Goal: Task Accomplishment & Management: Use online tool/utility

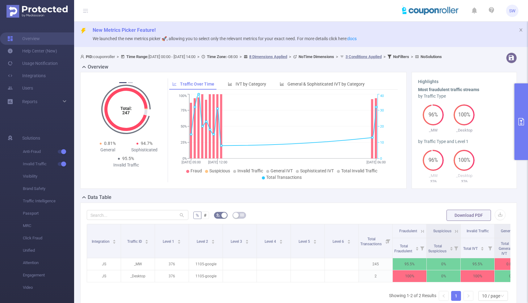
scroll to position [17, 0]
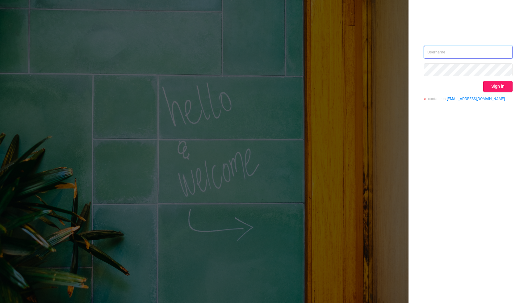
type input "[PERSON_NAME][EMAIL_ADDRESS][DOMAIN_NAME]"
click at [504, 85] on button "Sign in" at bounding box center [497, 86] width 29 height 11
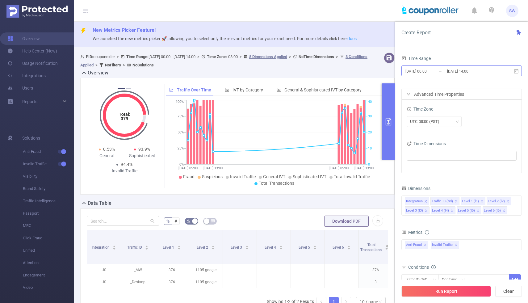
click at [426, 72] on input "[DATE] 00:00" at bounding box center [430, 71] width 50 height 8
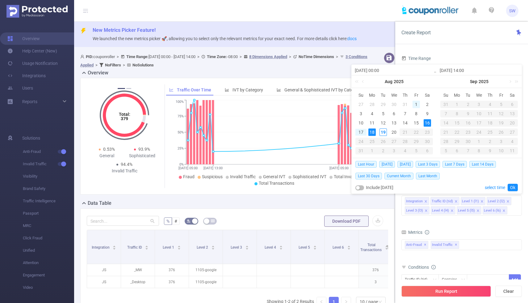
click at [415, 105] on div "1" at bounding box center [415, 104] width 7 height 7
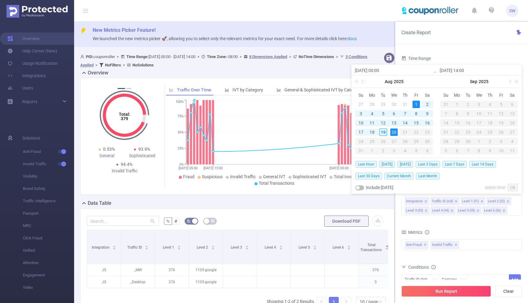
click at [392, 131] on div "20" at bounding box center [393, 131] width 7 height 7
type input "[DATE] 00:00"
type input "[DATE] 01:00"
type input "[DATE] 00:00"
type input "[DATE] 01:00"
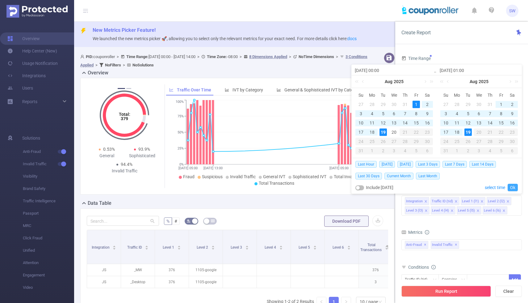
click at [512, 187] on link "Ok" at bounding box center [512, 187] width 10 height 7
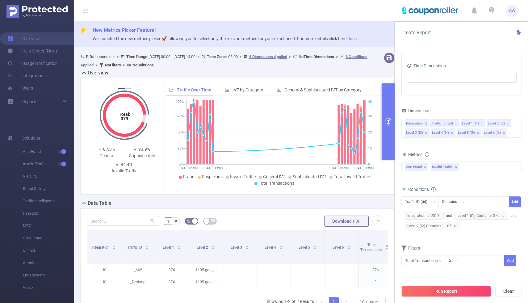
click at [427, 154] on icon "icon: info-circle" at bounding box center [427, 154] width 1 height 2
click at [483, 169] on div "Anti-Fraud ✕ Invalid Traffic ✕" at bounding box center [461, 166] width 120 height 11
click at [482, 148] on form "Dimensions Integration Traffic ID (tid) Level 1 (l1) Level 2 (l2) Level 3 (l3) …" at bounding box center [461, 190] width 120 height 168
click at [502, 216] on icon "icon: close" at bounding box center [502, 215] width 3 height 3
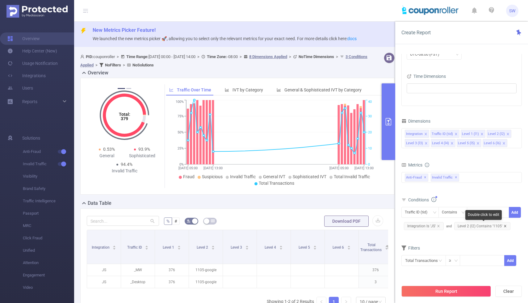
click at [504, 226] on icon "icon: close" at bounding box center [505, 226] width 2 height 2
click at [453, 294] on button "Run Report" at bounding box center [446, 291] width 90 height 11
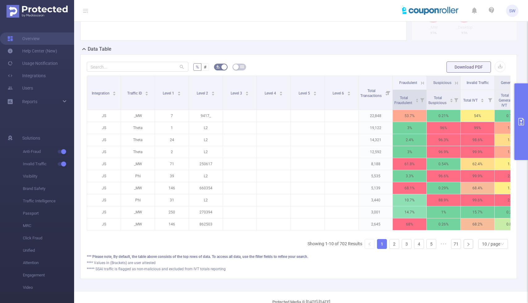
scroll to position [149, 0]
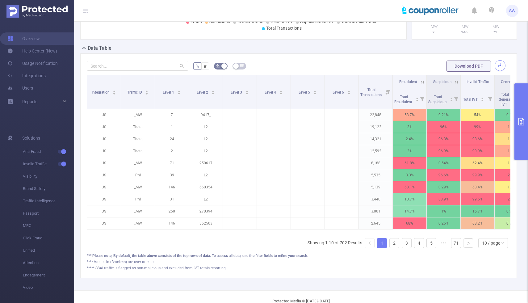
click at [501, 70] on button "button" at bounding box center [499, 65] width 11 height 11
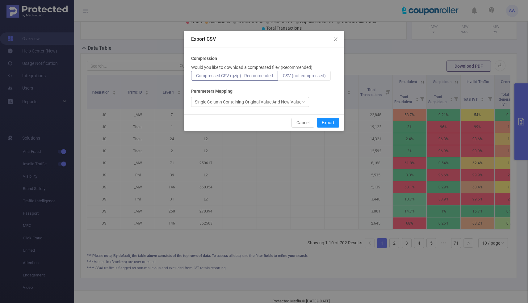
click at [300, 75] on span "CSV (not compressed)" at bounding box center [304, 75] width 43 height 5
click at [283, 77] on input "CSV (not compressed)" at bounding box center [283, 77] width 0 height 0
click at [330, 125] on button "Export" at bounding box center [328, 123] width 23 height 10
